Goal: Transaction & Acquisition: Purchase product/service

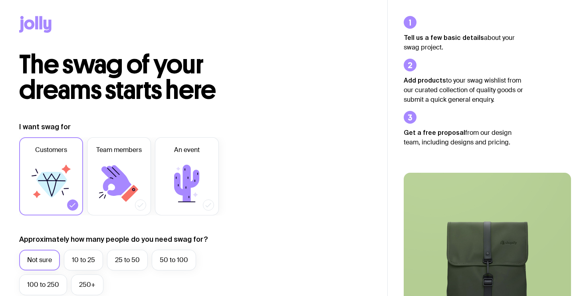
click at [186, 160] on icon at bounding box center [187, 184] width 48 height 48
click at [0, 0] on input "An event" at bounding box center [0, 0] width 0 height 0
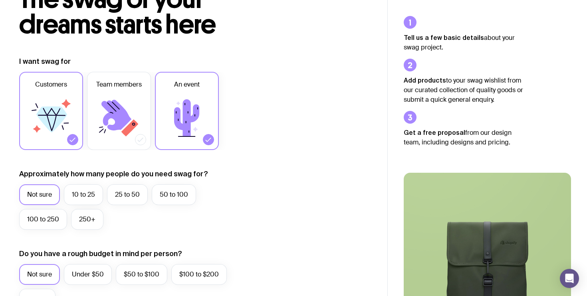
click at [73, 141] on icon at bounding box center [73, 140] width 8 height 8
click at [0, 0] on input "Customers" at bounding box center [0, 0] width 0 height 0
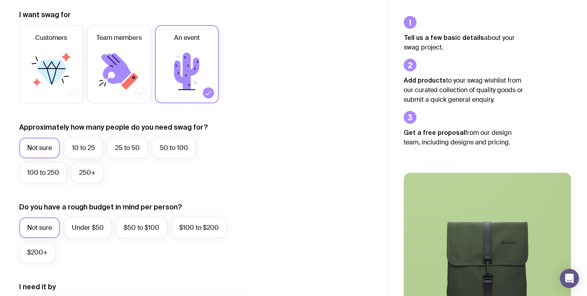
scroll to position [113, 0]
click at [136, 149] on label "25 to 50" at bounding box center [127, 147] width 41 height 21
click at [0, 0] on input "25 to 50" at bounding box center [0, 0] width 0 height 0
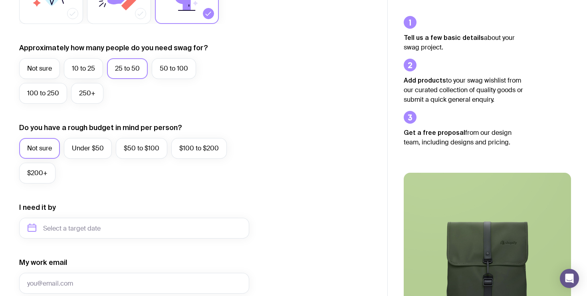
scroll to position [200, 0]
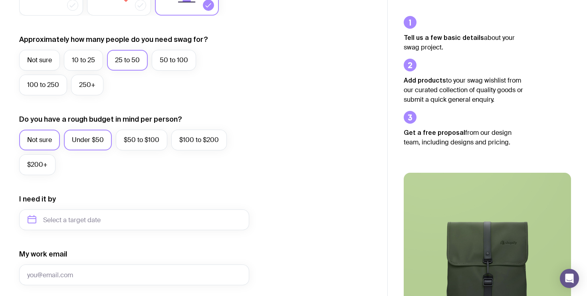
click at [88, 141] on label "Under $50" at bounding box center [88, 140] width 48 height 21
click at [0, 0] on input "Under $50" at bounding box center [0, 0] width 0 height 0
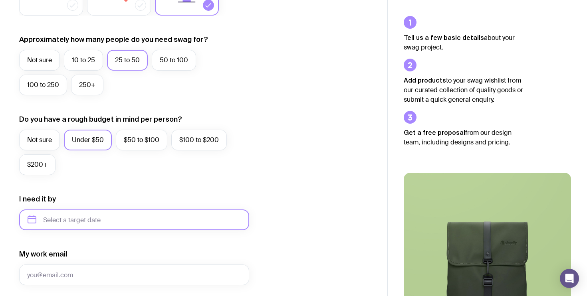
click at [65, 219] on input "text" at bounding box center [134, 220] width 230 height 21
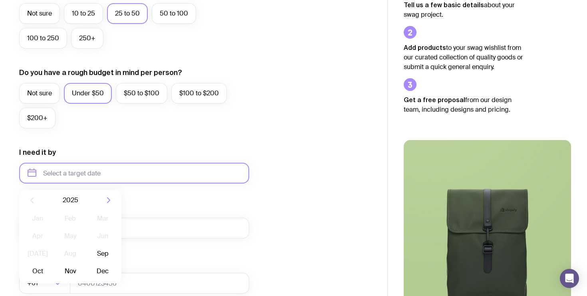
scroll to position [251, 0]
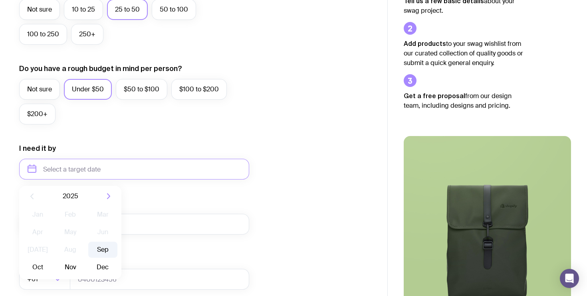
click at [52, 259] on button "Sep" at bounding box center [37, 267] width 29 height 16
type input "[DATE]"
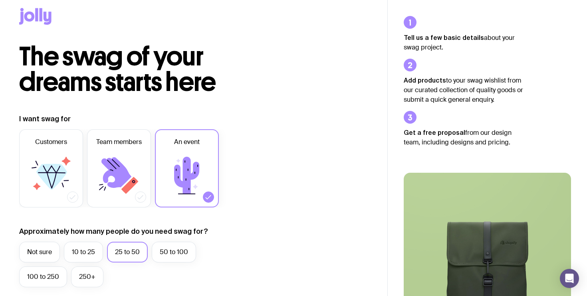
scroll to position [0, 0]
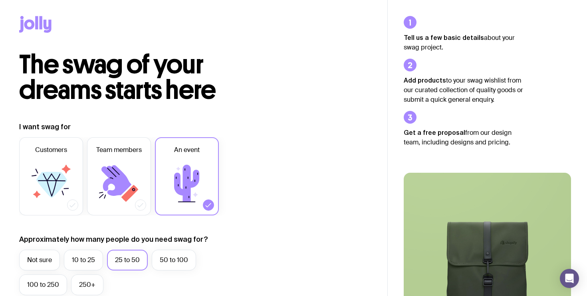
click at [40, 28] on icon at bounding box center [41, 22] width 3 height 13
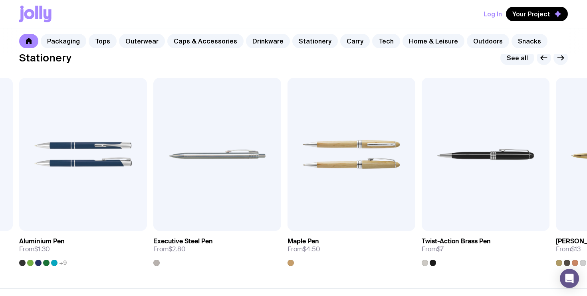
scroll to position [1443, 0]
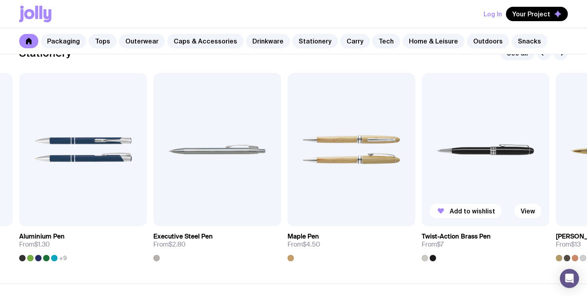
click at [487, 187] on img at bounding box center [486, 149] width 128 height 153
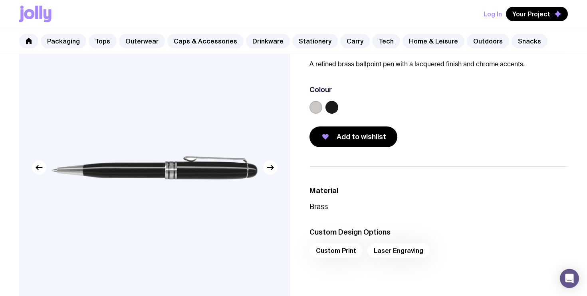
scroll to position [64, 0]
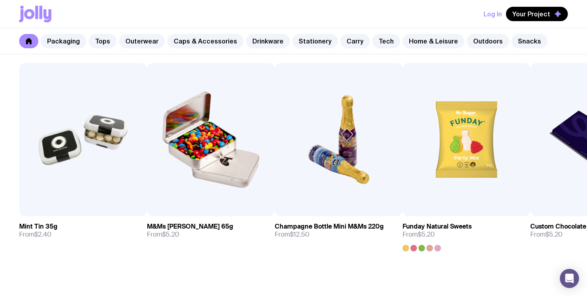
scroll to position [2759, 0]
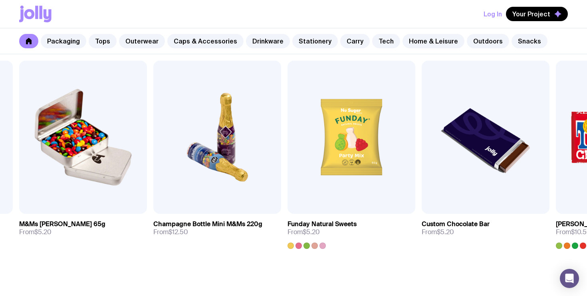
scroll to position [64, 0]
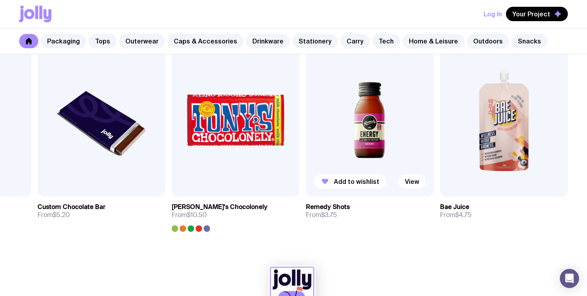
scroll to position [2822, 0]
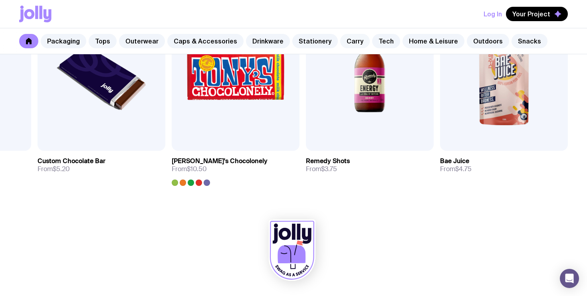
click at [341, 43] on link "Carry" at bounding box center [355, 41] width 30 height 14
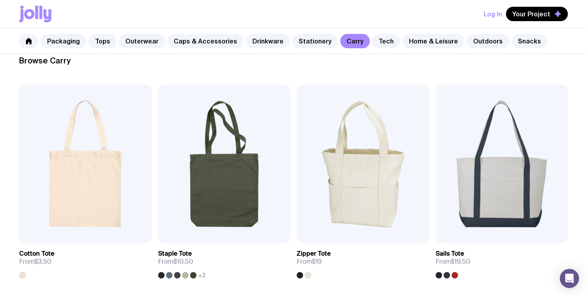
scroll to position [130, 0]
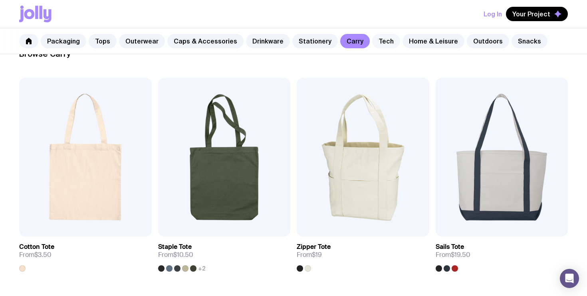
click at [372, 42] on link "Tech" at bounding box center [386, 41] width 28 height 14
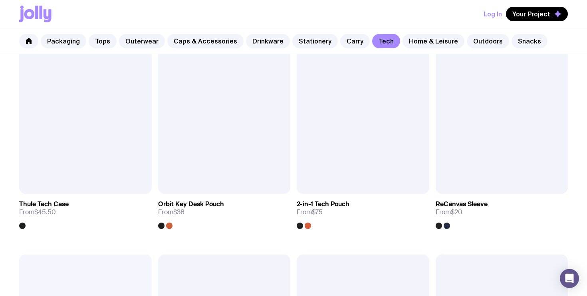
scroll to position [1049, 0]
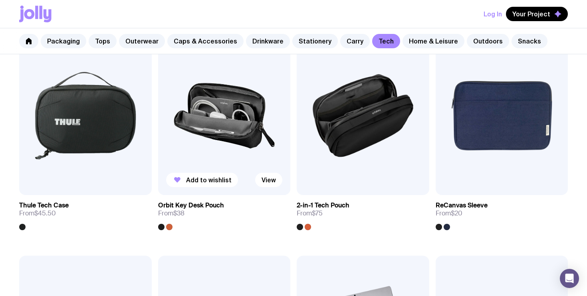
click at [231, 147] on img at bounding box center [224, 115] width 133 height 159
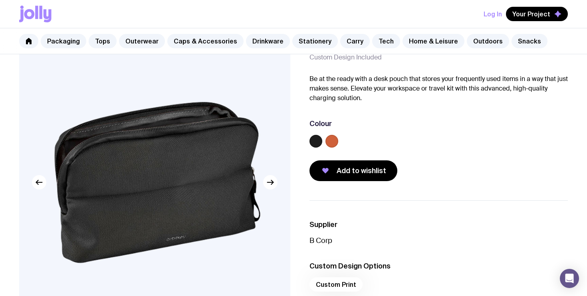
scroll to position [48, 0]
